Goal: Information Seeking & Learning: Learn about a topic

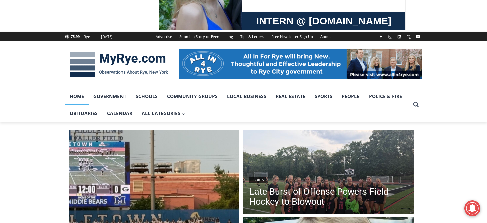
scroll to position [67, 0]
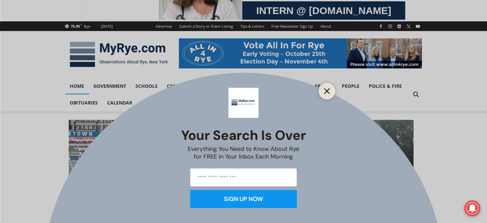
click at [326, 88] on icon "Close" at bounding box center [327, 91] width 6 height 6
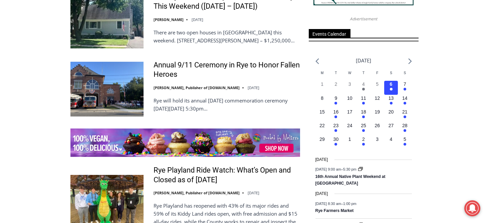
scroll to position [933, 0]
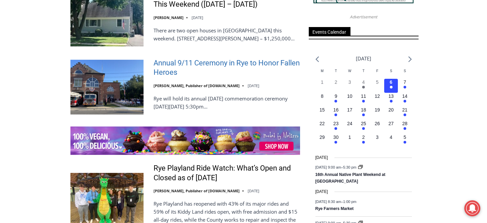
click at [250, 63] on link "Annual 9/11 Ceremony in Rye to Honor Fallen Heroes" at bounding box center [226, 67] width 146 height 19
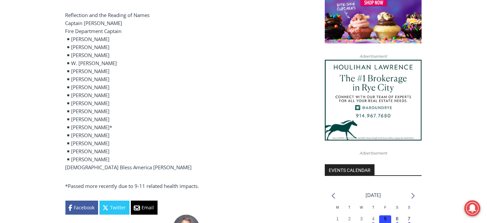
scroll to position [587, 0]
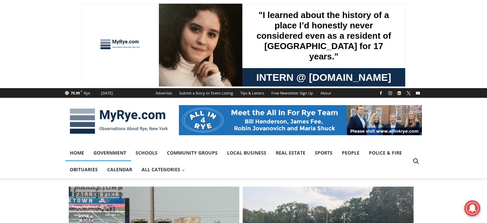
click at [105, 152] on link "Government" at bounding box center [110, 152] width 42 height 17
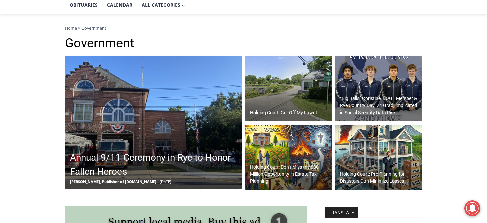
scroll to position [166, 0]
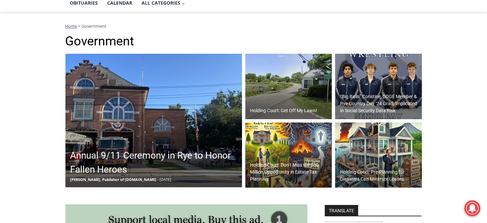
click at [290, 92] on img at bounding box center [288, 86] width 87 height 65
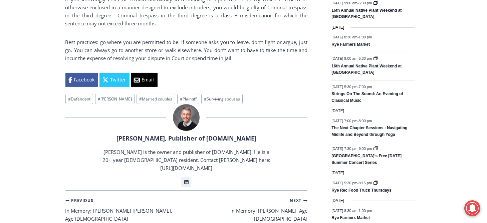
scroll to position [920, 0]
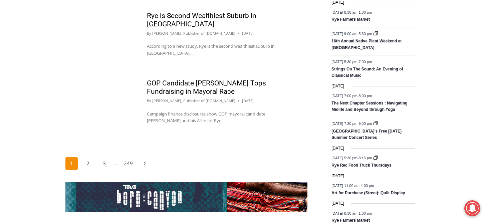
scroll to position [1095, 0]
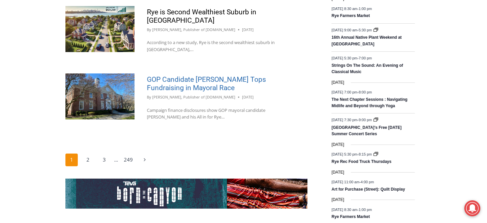
click at [212, 79] on link "GOP Candidate [PERSON_NAME] Tops Fundraising in Mayoral Race" at bounding box center [206, 83] width 119 height 16
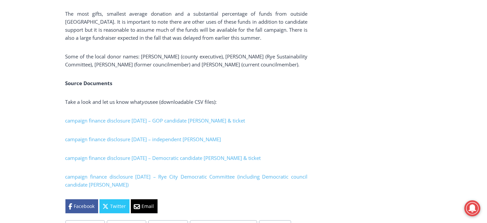
scroll to position [2021, 0]
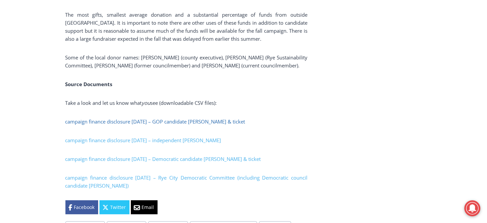
click at [218, 118] on link "campaign finance disclosure [DATE] – GOP candidate [PERSON_NAME] & ticket" at bounding box center [155, 121] width 180 height 7
